Goal: Information Seeking & Learning: Learn about a topic

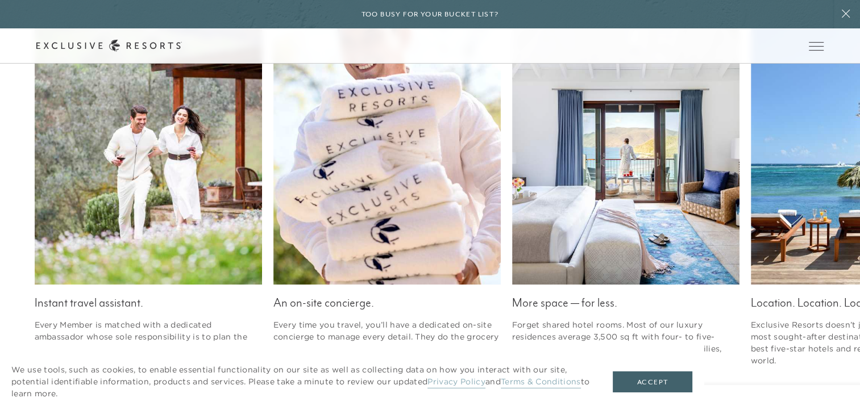
scroll to position [1518, 0]
click at [666, 386] on button "Accept" at bounding box center [652, 383] width 80 height 22
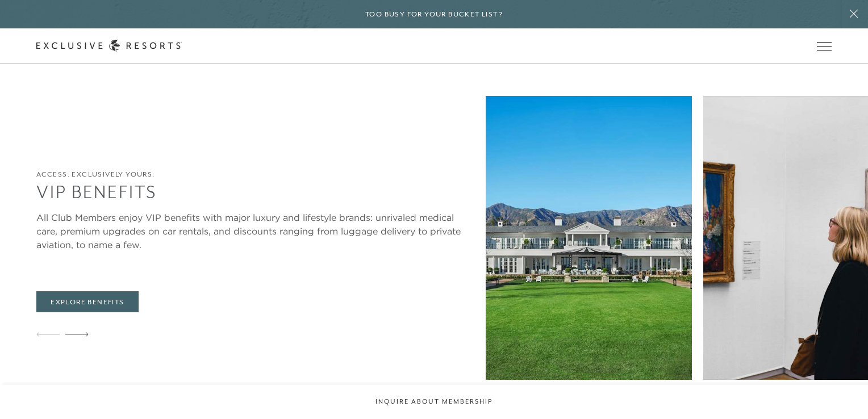
scroll to position [0, 0]
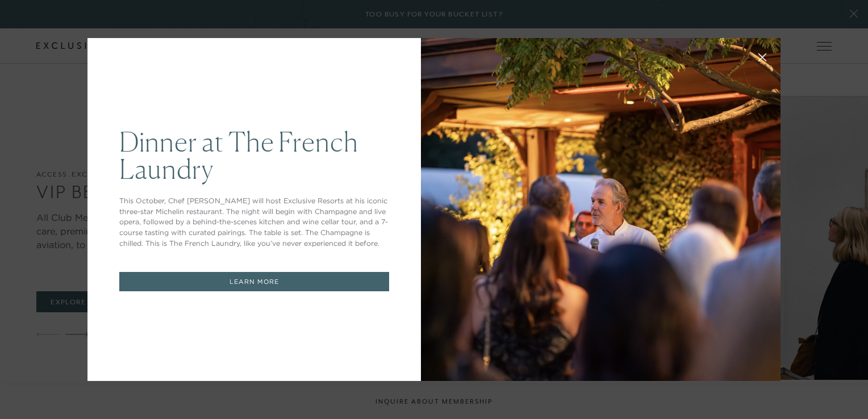
click at [758, 61] on icon at bounding box center [762, 57] width 9 height 9
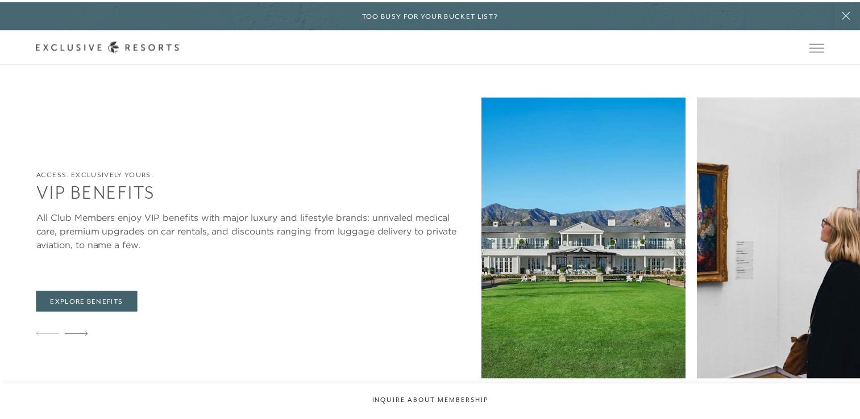
scroll to position [2764, 0]
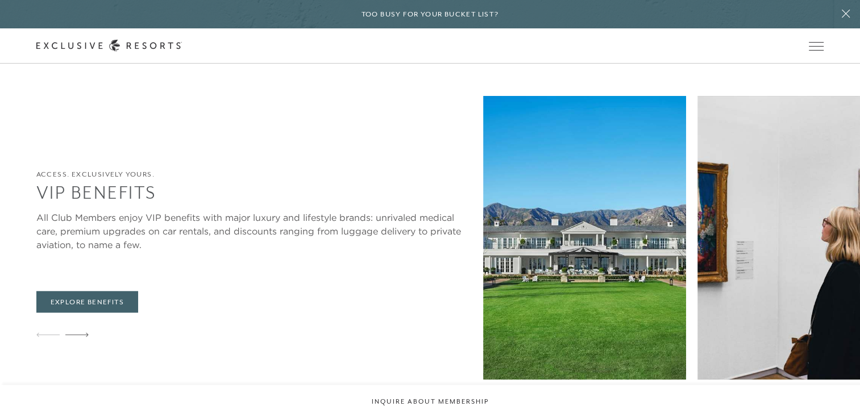
click at [0, 0] on link "The Collection" at bounding box center [0, 0] width 0 height 0
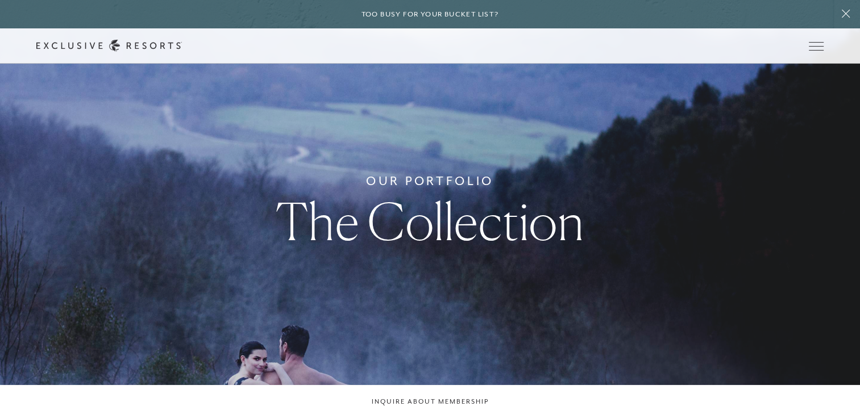
click at [0, 0] on link "Experience Collection" at bounding box center [0, 0] width 0 height 0
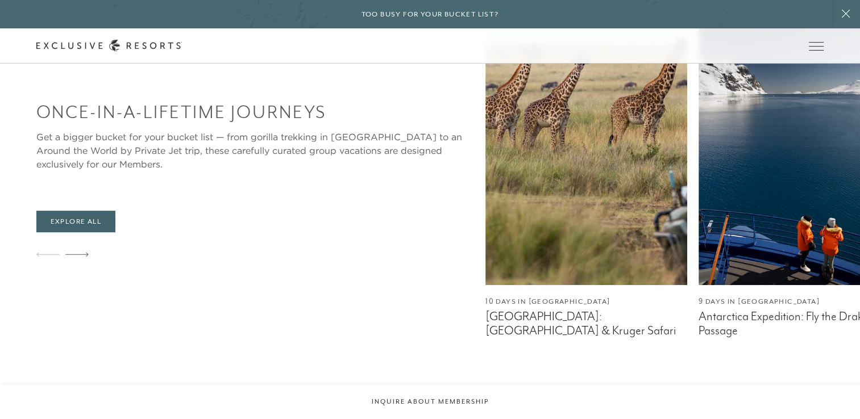
scroll to position [656, 0]
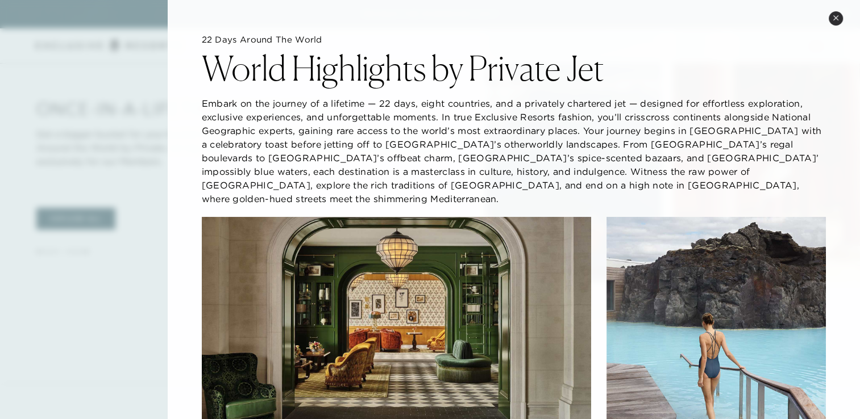
click at [832, 24] on button "Close quickview" at bounding box center [835, 18] width 14 height 14
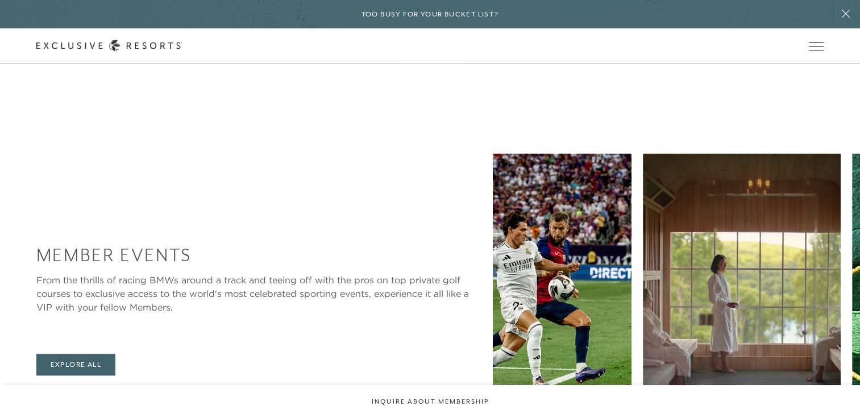
scroll to position [1739, 0]
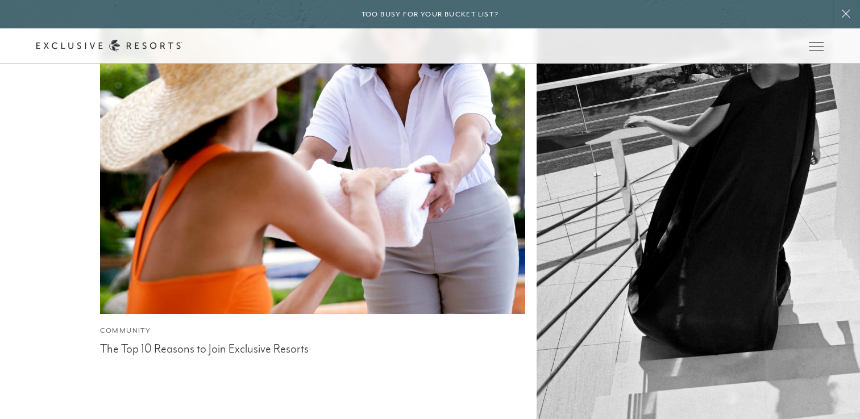
scroll to position [4246, 0]
